Goal: Information Seeking & Learning: Learn about a topic

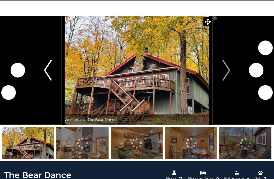
click at [48, 71] on img "Previous" at bounding box center [48, 70] width 8 height 21
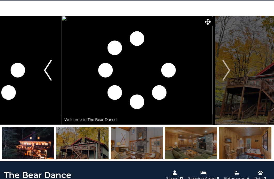
click at [48, 72] on img "Previous" at bounding box center [48, 70] width 8 height 21
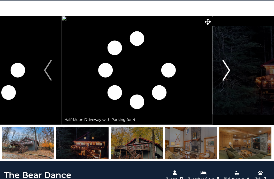
click at [225, 69] on img "Next" at bounding box center [227, 70] width 8 height 21
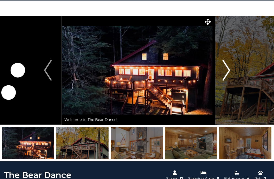
click at [228, 72] on img "Next" at bounding box center [227, 70] width 8 height 21
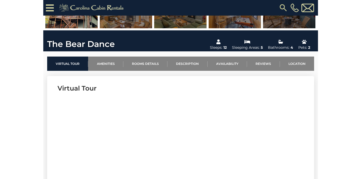
scroll to position [70, 0]
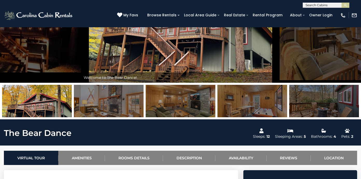
click at [182, 97] on img at bounding box center [181, 101] width 70 height 32
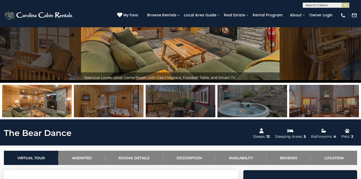
click at [248, 99] on img at bounding box center [252, 101] width 70 height 32
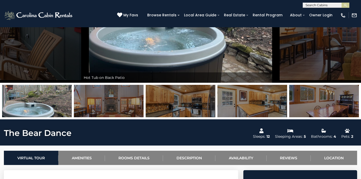
click at [254, 108] on img at bounding box center [252, 101] width 70 height 32
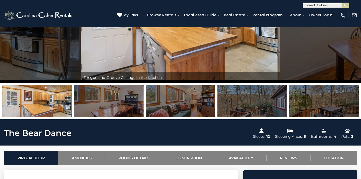
click at [254, 108] on img at bounding box center [252, 101] width 70 height 32
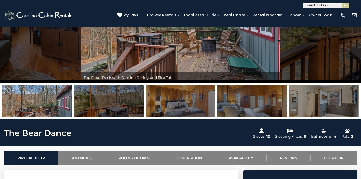
click at [254, 108] on img at bounding box center [252, 101] width 70 height 32
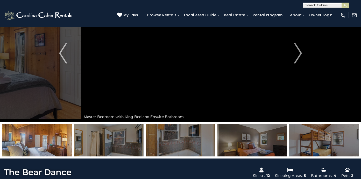
scroll to position [31, 0]
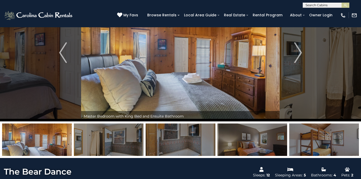
click at [112, 144] on img at bounding box center [109, 139] width 70 height 32
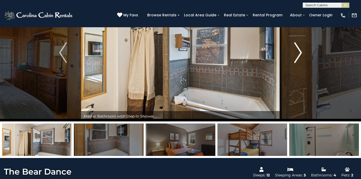
click at [274, 84] on button "Next" at bounding box center [298, 52] width 36 height 137
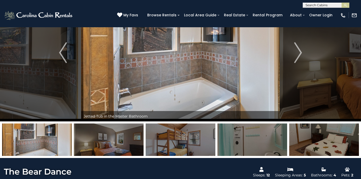
click at [274, 51] on img "Next" at bounding box center [298, 52] width 8 height 21
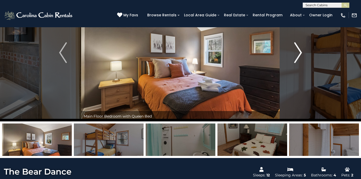
click at [274, 51] on img "Next" at bounding box center [298, 52] width 8 height 21
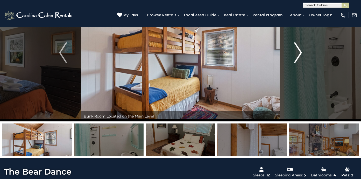
click at [274, 52] on img "Next" at bounding box center [298, 52] width 8 height 21
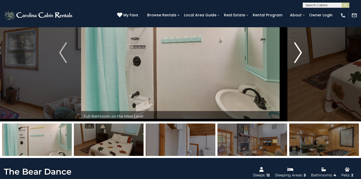
click at [274, 52] on img "Next" at bounding box center [298, 52] width 8 height 21
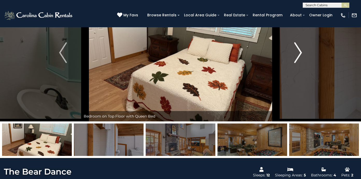
click at [274, 52] on img "Next" at bounding box center [298, 52] width 8 height 21
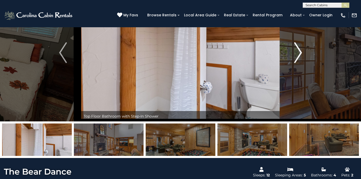
click at [274, 52] on img "Next" at bounding box center [298, 52] width 8 height 21
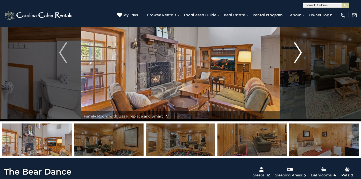
click at [274, 53] on img "Next" at bounding box center [298, 52] width 8 height 21
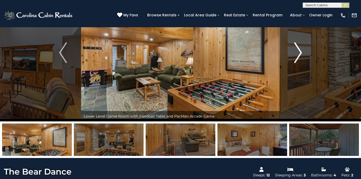
click at [274, 53] on img "Next" at bounding box center [298, 52] width 8 height 21
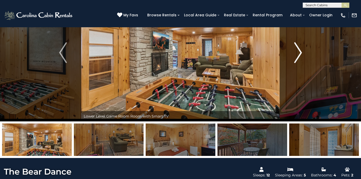
click at [274, 53] on img "Next" at bounding box center [298, 52] width 8 height 21
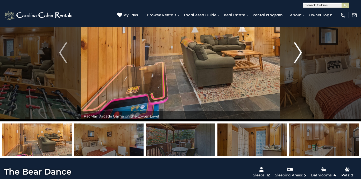
click at [274, 53] on img "Next" at bounding box center [298, 52] width 8 height 21
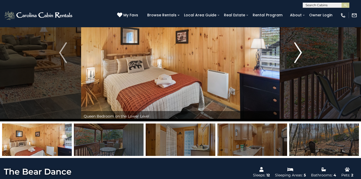
click at [274, 53] on img "Next" at bounding box center [298, 52] width 8 height 21
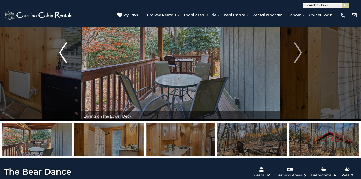
click at [60, 56] on img "Previous" at bounding box center [63, 52] width 8 height 21
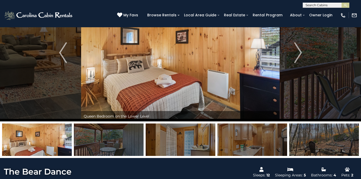
click at [272, 90] on img at bounding box center [180, 52] width 198 height 137
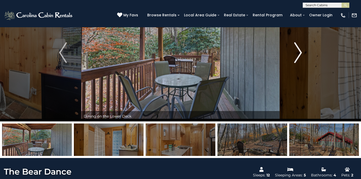
click at [274, 52] on img "Next" at bounding box center [298, 52] width 8 height 21
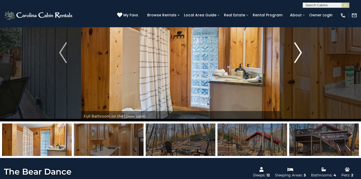
click at [274, 57] on img "Next" at bounding box center [298, 52] width 8 height 21
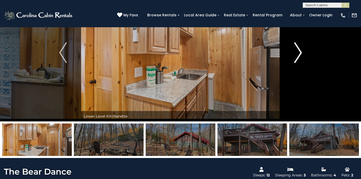
click at [274, 57] on img "Next" at bounding box center [298, 52] width 8 height 21
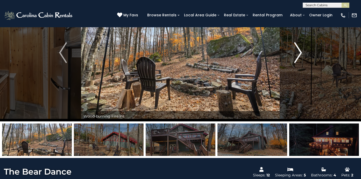
click at [274, 57] on img "Next" at bounding box center [298, 52] width 8 height 21
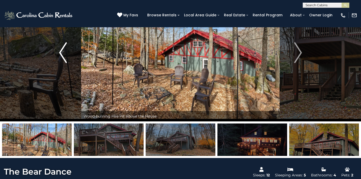
click at [64, 54] on img "Previous" at bounding box center [63, 52] width 8 height 21
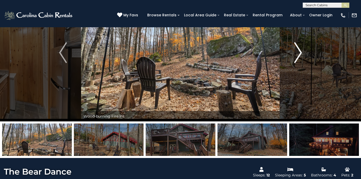
click at [274, 53] on img "Next" at bounding box center [298, 52] width 8 height 21
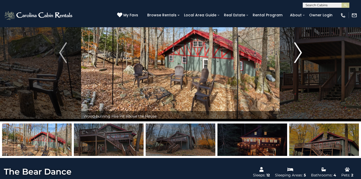
click at [274, 53] on img "Next" at bounding box center [298, 52] width 8 height 21
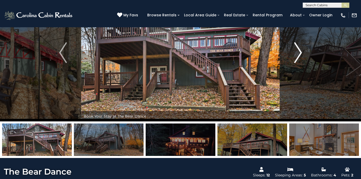
click at [274, 53] on img "Next" at bounding box center [298, 52] width 8 height 21
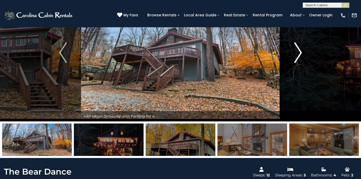
click at [274, 53] on img "Next" at bounding box center [298, 52] width 8 height 21
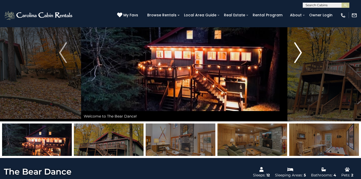
click at [274, 53] on img "Next" at bounding box center [298, 52] width 8 height 21
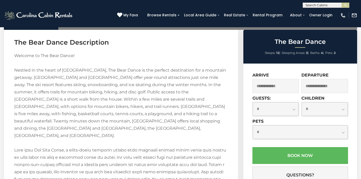
scroll to position [730, 0]
drag, startPoint x: 75, startPoint y: 134, endPoint x: 12, endPoint y: 74, distance: 87.5
copy p "Nestled in the heart of [GEOGRAPHIC_DATA], The Bear Dance is the perfect destin…"
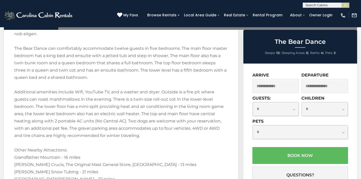
scroll to position [962, 0]
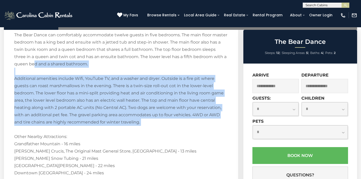
drag, startPoint x: 157, startPoint y: 123, endPoint x: 34, endPoint y: 56, distance: 139.6
click at [34, 56] on p "Welcome to The Bear Dance! Nestled in the heart of [GEOGRAPHIC_DATA], The Bear …" at bounding box center [120, 78] width 213 height 515
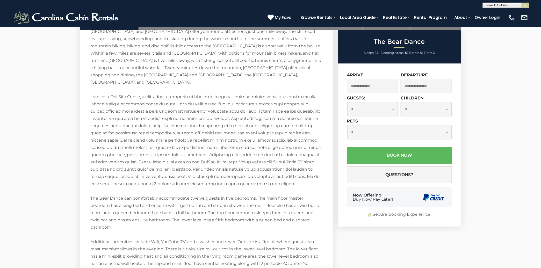
click at [181, 90] on p "Welcome to The Bear Dance! Nestled in the heart of [GEOGRAPHIC_DATA], The Bear …" at bounding box center [207, 249] width 232 height 486
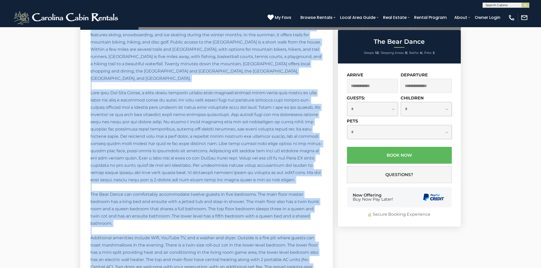
scroll to position [761, 0]
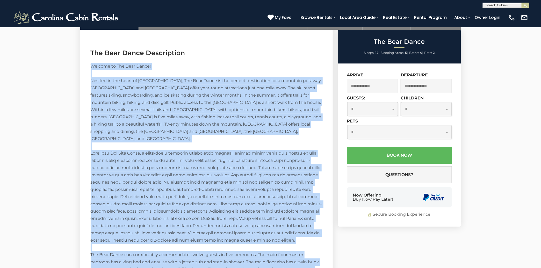
drag, startPoint x: 321, startPoint y: 229, endPoint x: 86, endPoint y: 67, distance: 284.9
copy p "Welcome to The Bear Dance! Nestled in the heart of [GEOGRAPHIC_DATA], The Bear …"
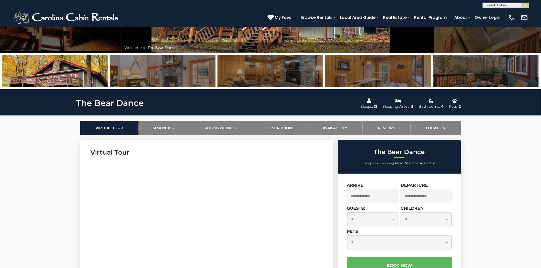
scroll to position [0, 0]
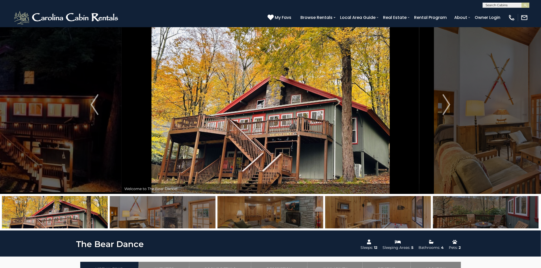
drag, startPoint x: 234, startPoint y: 131, endPoint x: 100, endPoint y: -43, distance: 219.8
copy div "The Bear Dance Sleeps: 12 Sleeping Areas: 5 Bathrooms: 4 Pets: 2 Virtual Tour A…"
